Goal: Information Seeking & Learning: Learn about a topic

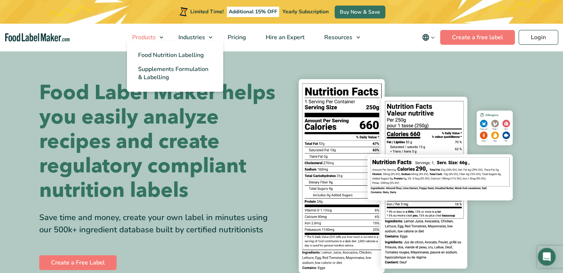
click at [148, 35] on span "Products" at bounding box center [143, 37] width 27 height 8
click at [155, 56] on span "Food Nutrition Labelling" at bounding box center [171, 55] width 66 height 8
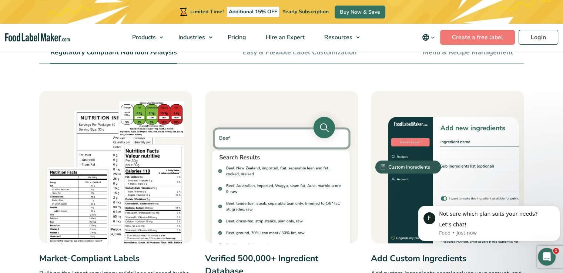
scroll to position [316, 0]
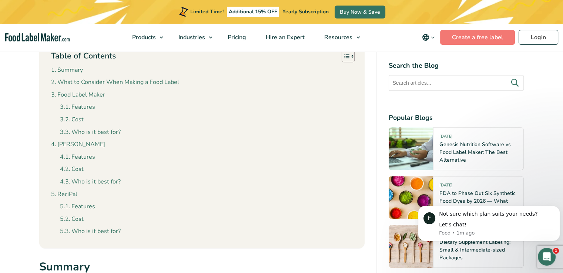
scroll to position [570, 0]
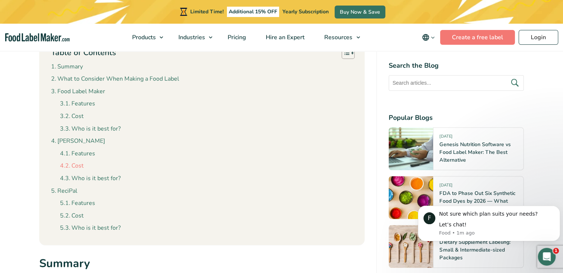
click at [76, 161] on link "Cost" at bounding box center [72, 166] width 24 height 10
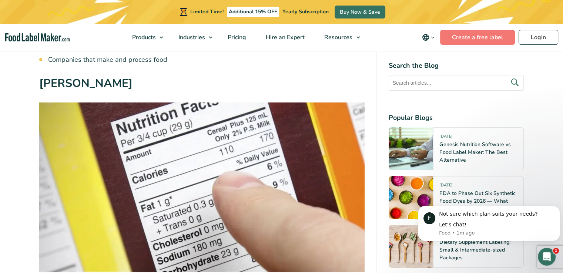
scroll to position [2381, 0]
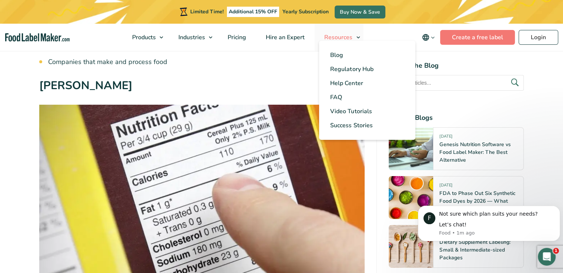
click at [358, 37] on link "Resources" at bounding box center [339, 37] width 49 height 27
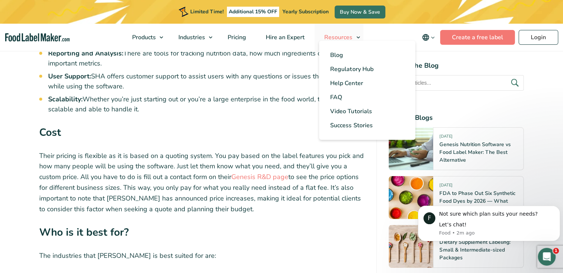
scroll to position [2867, 0]
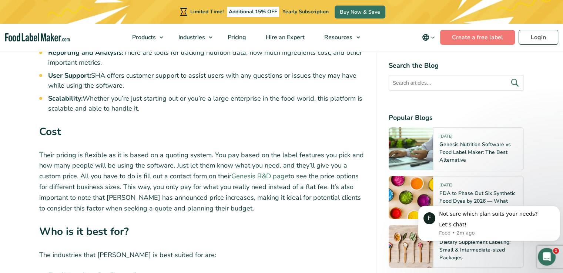
click at [265, 172] on link "Genesis R&D page" at bounding box center [259, 176] width 57 height 9
